Goal: Communication & Community: Answer question/provide support

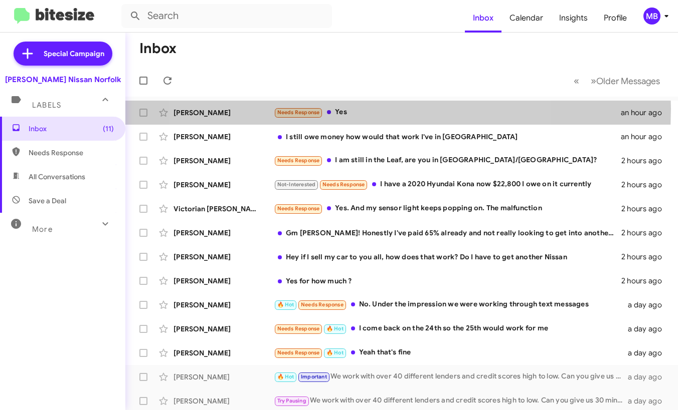
click at [356, 109] on div "Needs Response Yes" at bounding box center [447, 113] width 347 height 12
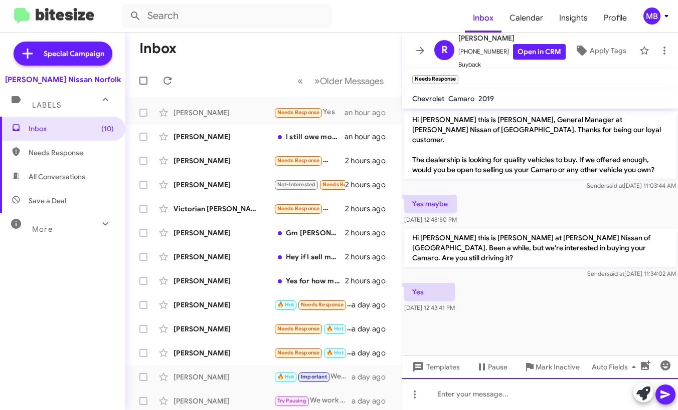
click at [475, 387] on div at bounding box center [540, 394] width 276 height 32
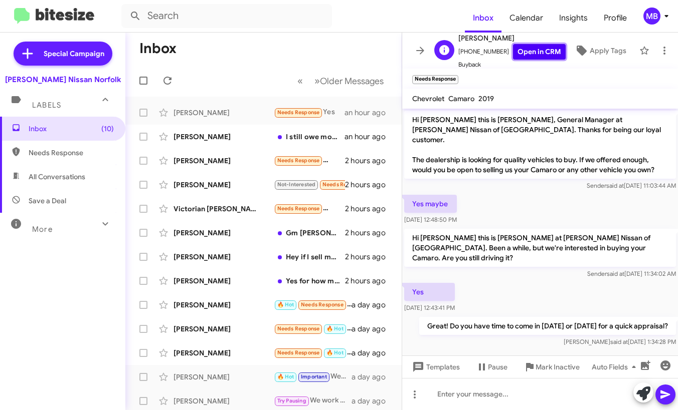
click at [531, 54] on link "Open in CRM" at bounding box center [539, 52] width 53 height 16
click at [270, 136] on div "[PERSON_NAME]" at bounding box center [223, 137] width 100 height 10
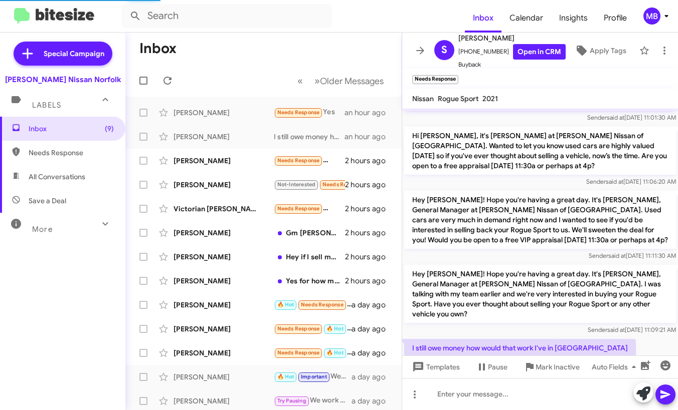
scroll to position [112, 0]
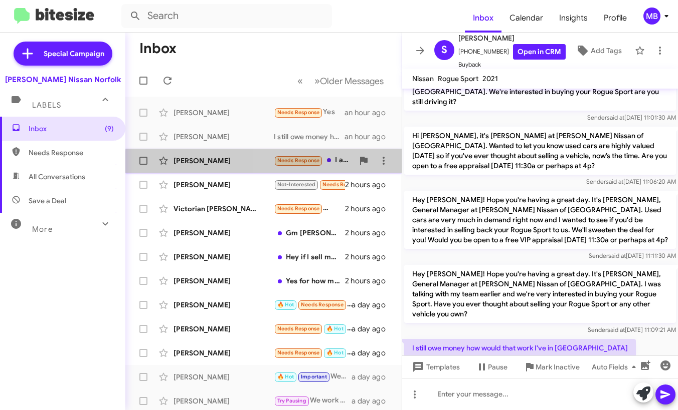
click at [284, 163] on span "Needs Response" at bounding box center [298, 160] width 43 height 7
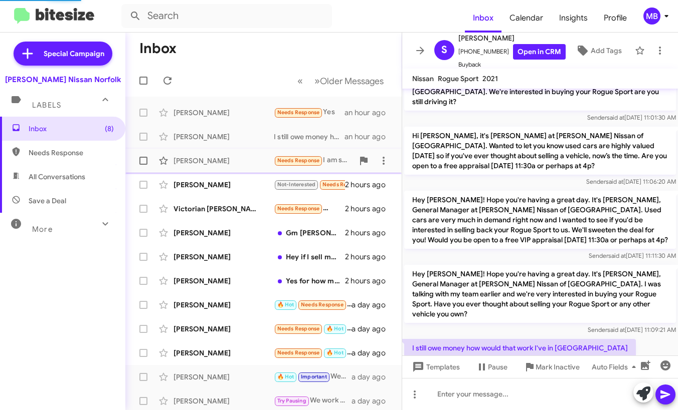
scroll to position [32, 0]
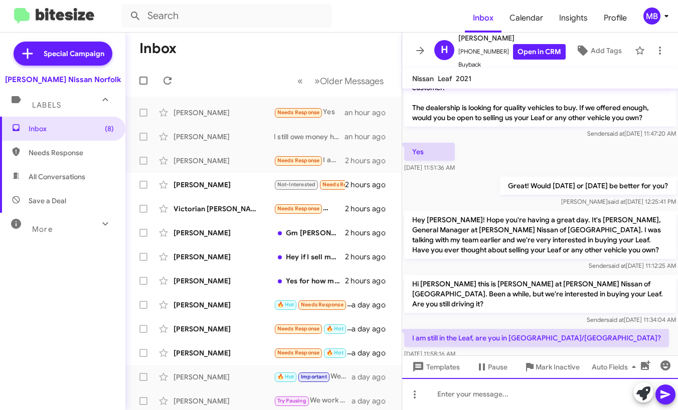
click at [514, 393] on div at bounding box center [540, 394] width 276 height 32
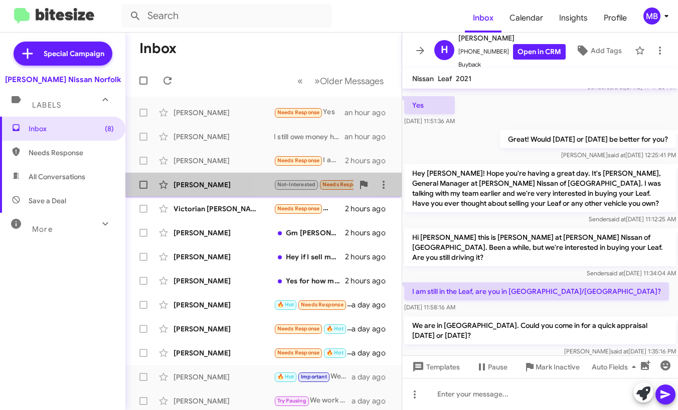
click at [284, 186] on span "Not-Interested" at bounding box center [296, 184] width 39 height 7
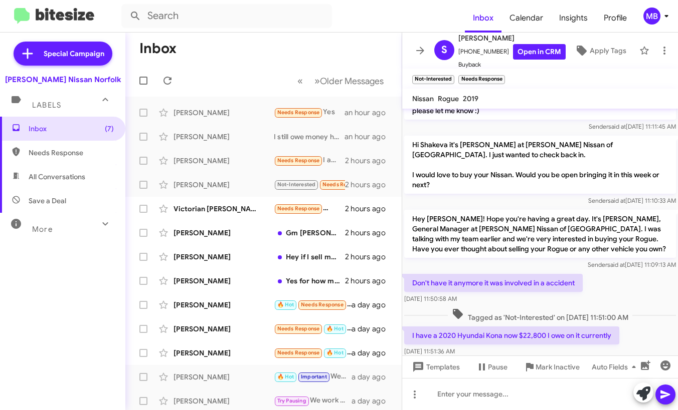
scroll to position [143, 0]
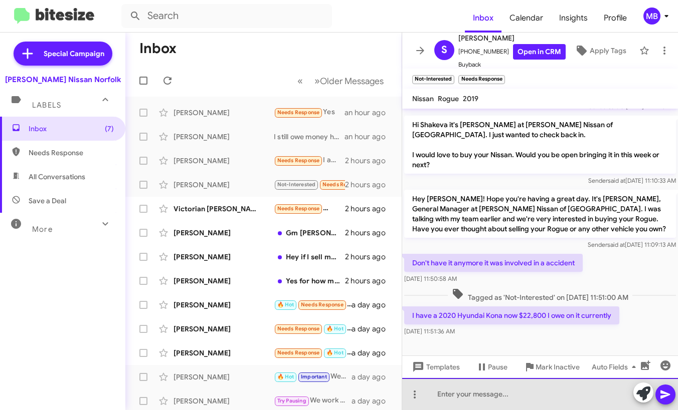
click at [480, 390] on div at bounding box center [540, 394] width 276 height 32
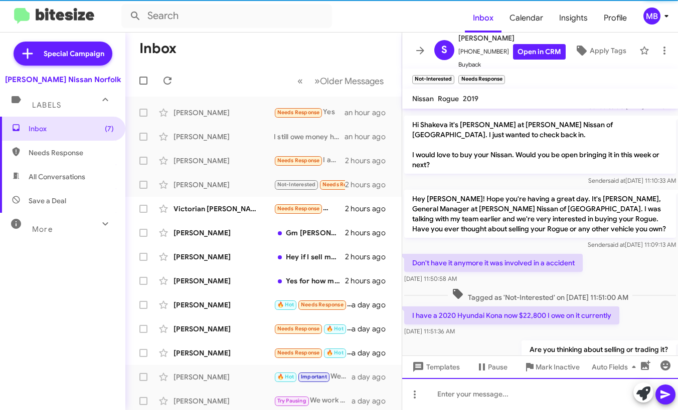
scroll to position [0, 0]
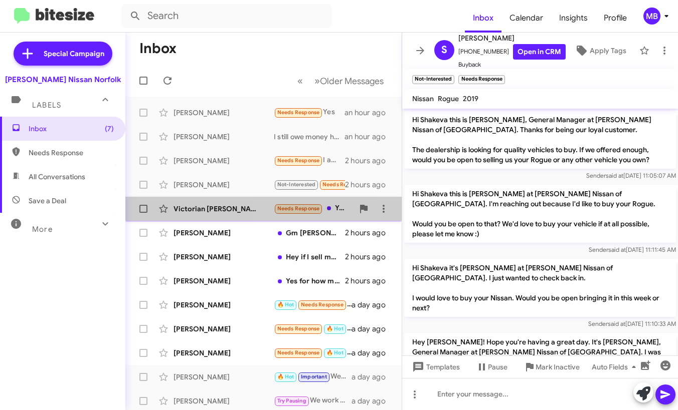
click at [279, 213] on small "Needs Response" at bounding box center [298, 209] width 47 height 10
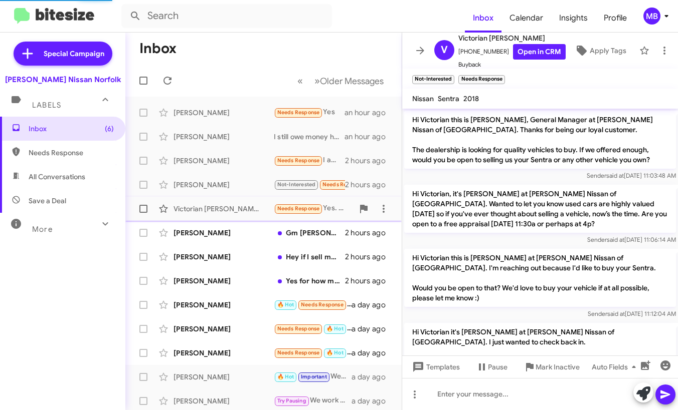
scroll to position [205, 0]
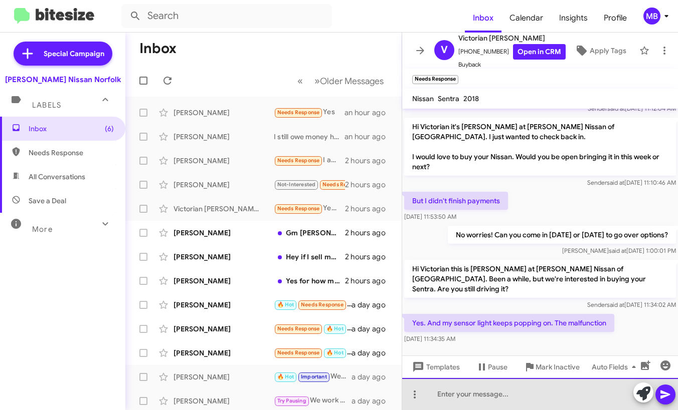
click at [462, 393] on div at bounding box center [540, 394] width 276 height 32
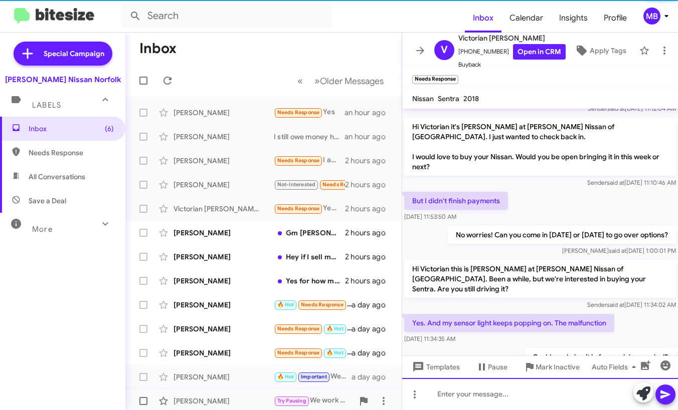
scroll to position [0, 0]
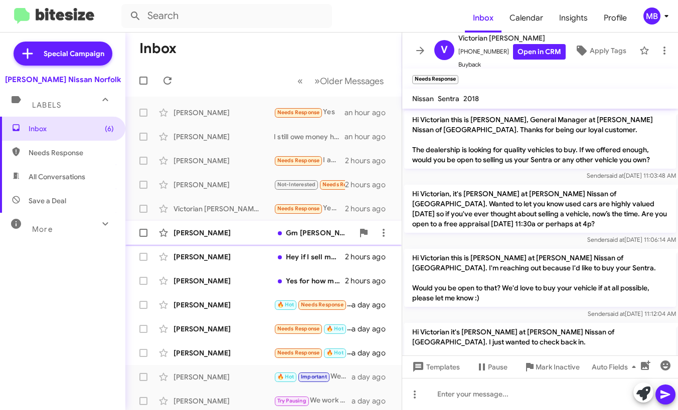
click at [264, 232] on div "[PERSON_NAME]" at bounding box center [223, 233] width 100 height 10
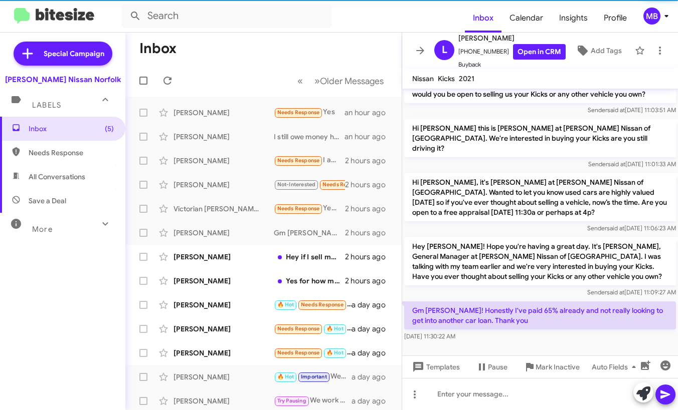
scroll to position [36, 0]
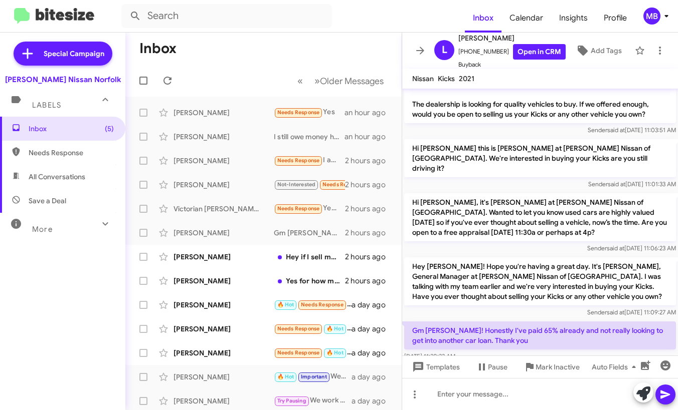
click at [540, 352] on div "[DATE] 11:30:22 AM" at bounding box center [540, 357] width 272 height 10
click at [526, 396] on div at bounding box center [540, 394] width 276 height 32
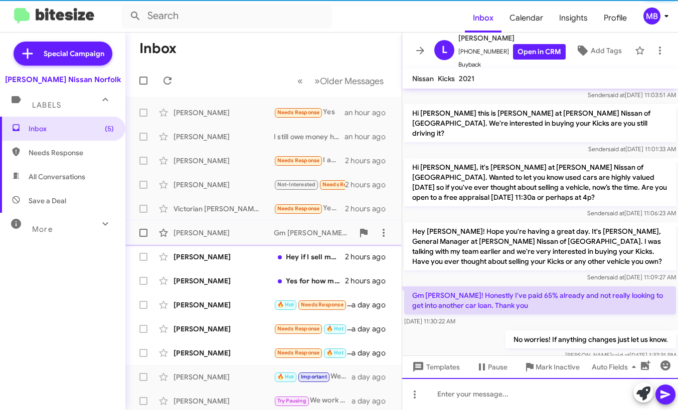
scroll to position [72, 0]
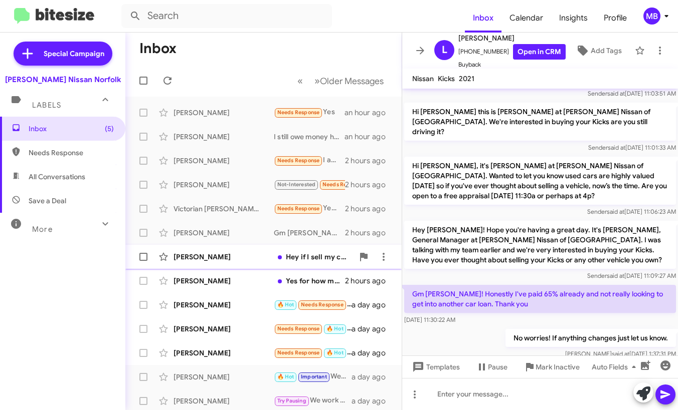
click at [246, 255] on div "[PERSON_NAME]" at bounding box center [223, 257] width 100 height 10
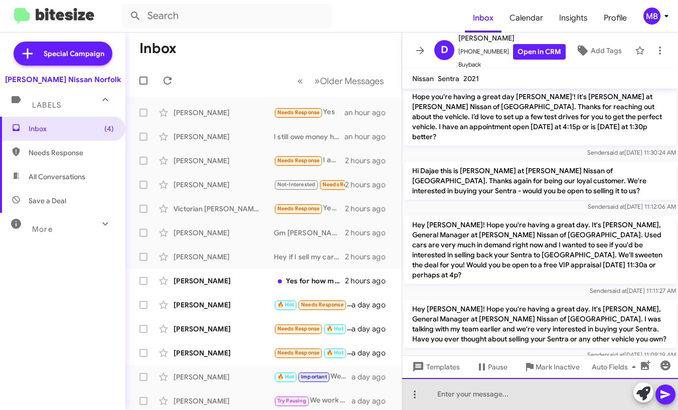
click at [520, 394] on div at bounding box center [540, 394] width 276 height 32
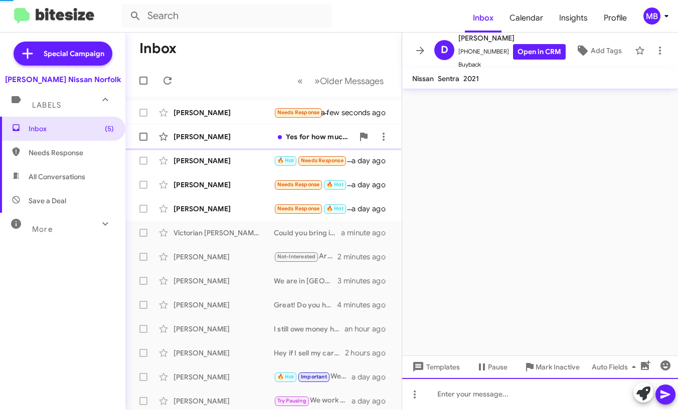
scroll to position [0, 0]
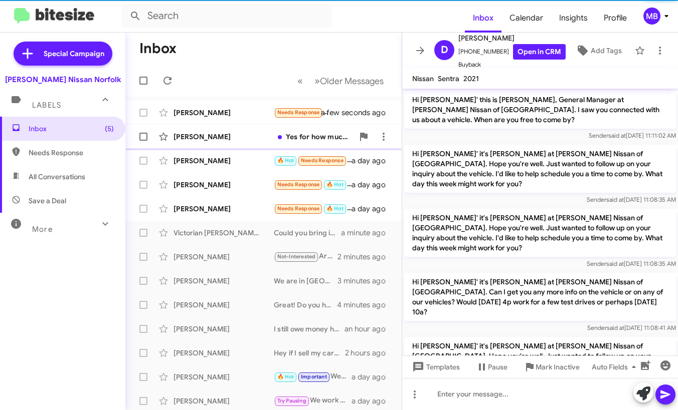
click at [273, 140] on div "[PERSON_NAME]" at bounding box center [223, 137] width 100 height 10
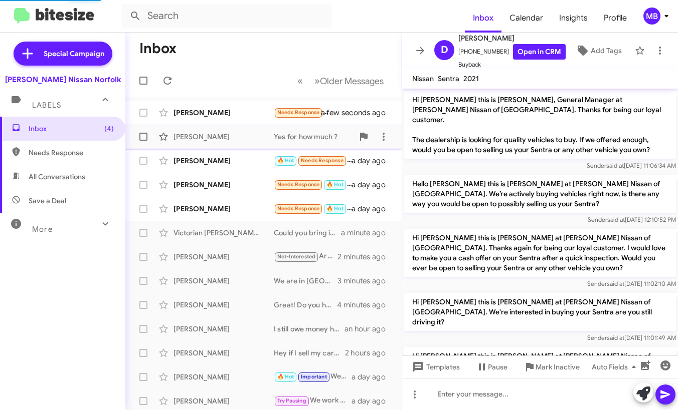
scroll to position [272, 0]
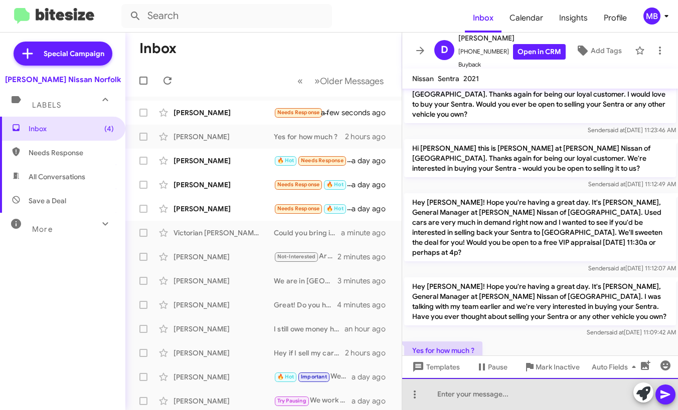
click at [444, 401] on div at bounding box center [540, 394] width 276 height 32
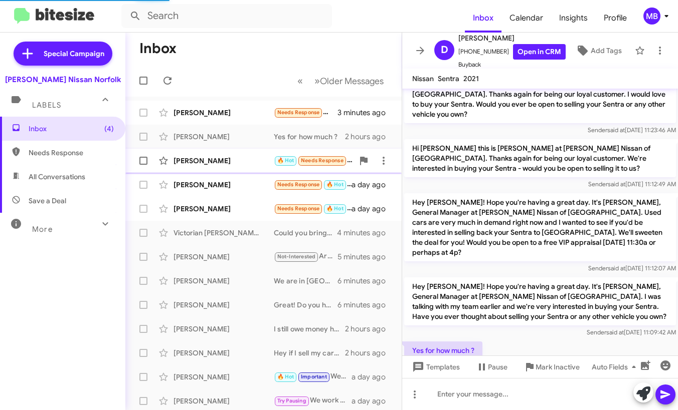
click at [257, 159] on div "[PERSON_NAME]" at bounding box center [223, 161] width 100 height 10
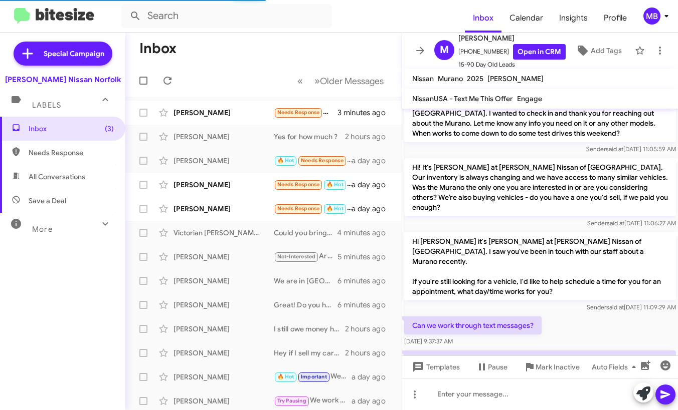
scroll to position [902, 0]
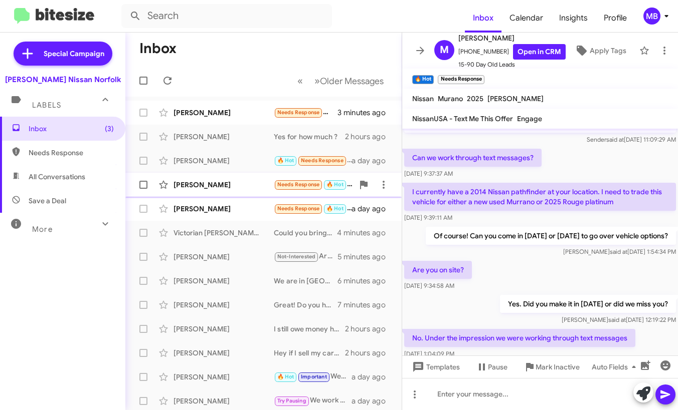
click at [282, 181] on span "Needs Response" at bounding box center [298, 184] width 43 height 7
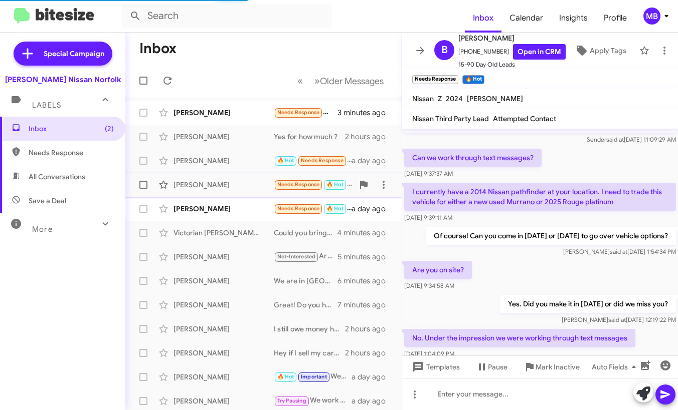
scroll to position [672, 0]
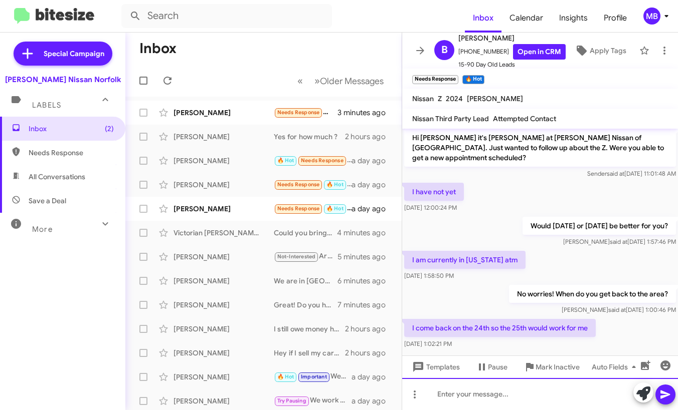
click at [481, 394] on div at bounding box center [540, 394] width 276 height 32
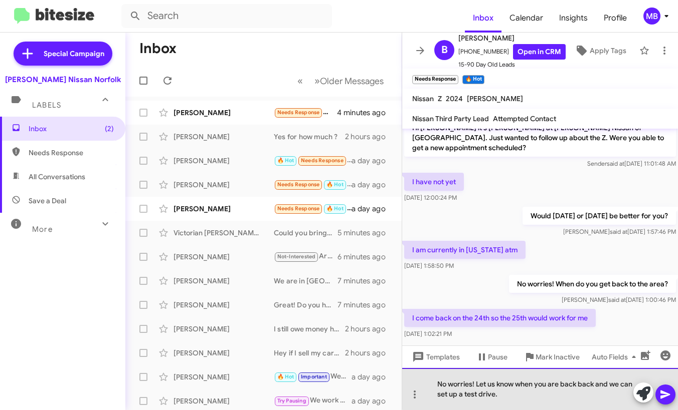
click at [573, 383] on div "No worries! Let us know when you are back back and we can set up a test drive." at bounding box center [540, 389] width 276 height 42
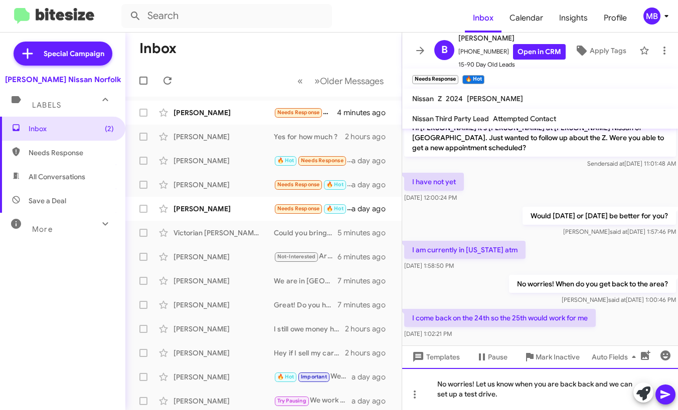
click at [0, 0] on lt-em "back" at bounding box center [0, 0] width 0 height 0
click at [508, 394] on div "No worries! Let us know when you are back and we can set up a test drive." at bounding box center [540, 389] width 276 height 42
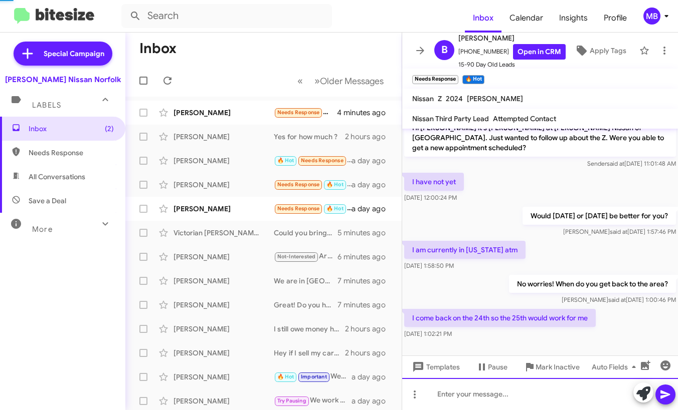
scroll to position [672, 0]
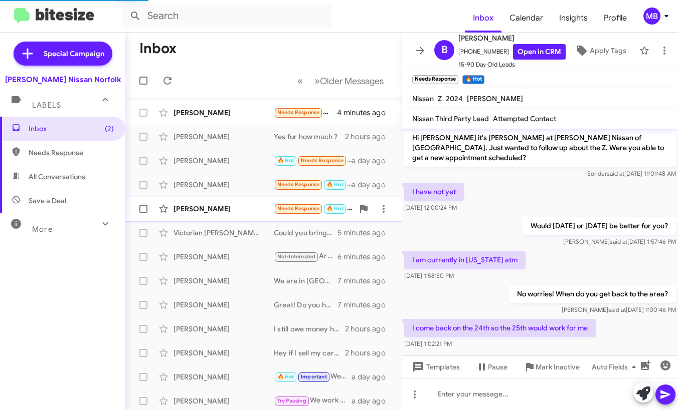
click at [288, 208] on span "Needs Response" at bounding box center [298, 208] width 43 height 7
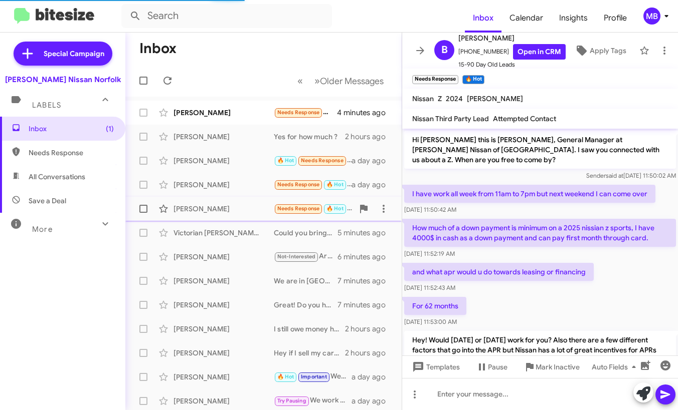
scroll to position [119, 0]
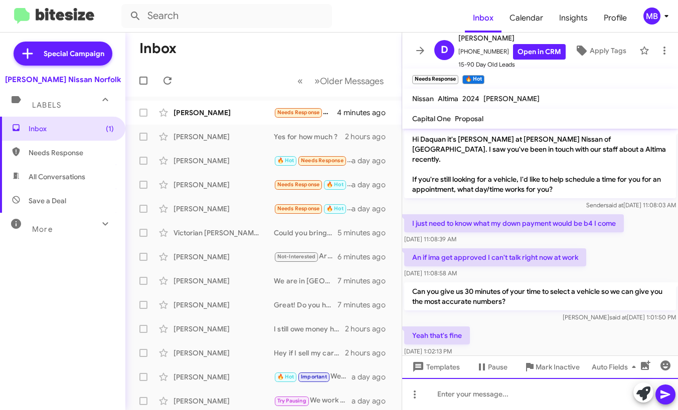
click at [455, 394] on div at bounding box center [540, 394] width 276 height 32
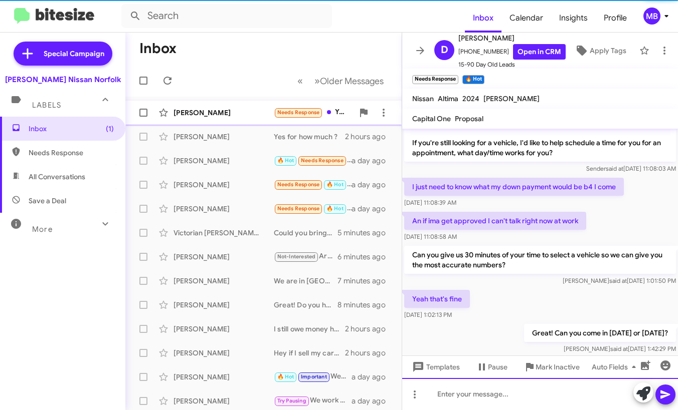
scroll to position [155, 0]
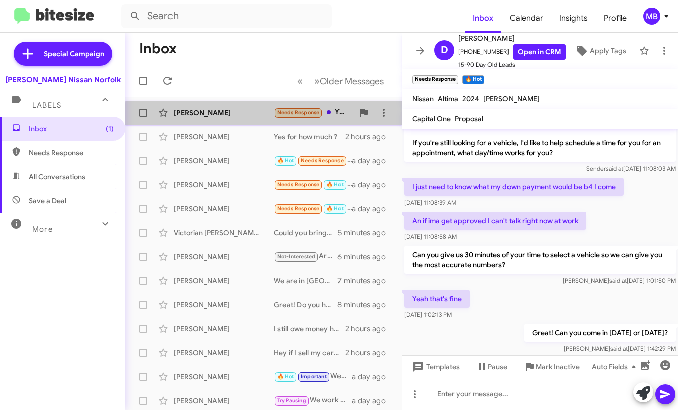
click at [270, 114] on div "[PERSON_NAME]" at bounding box center [223, 113] width 100 height 10
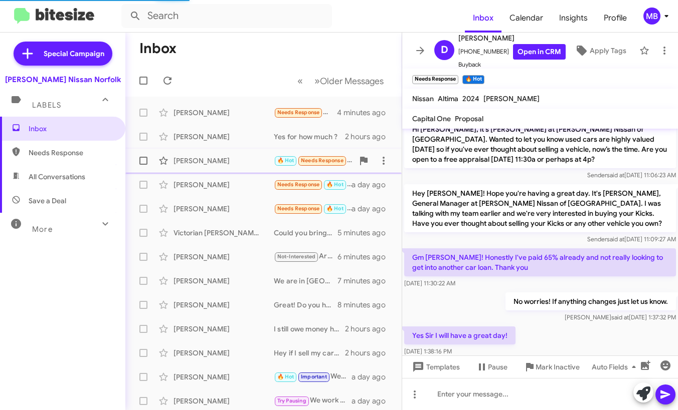
scroll to position [129, 0]
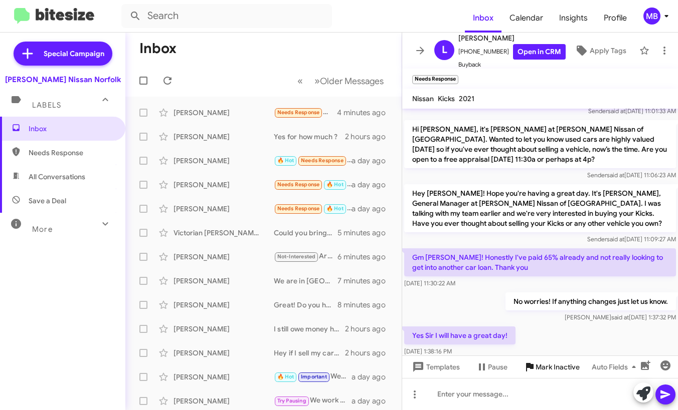
click at [564, 366] on span "Mark Inactive" at bounding box center [557, 367] width 44 height 18
